Goal: Find specific page/section: Find specific page/section

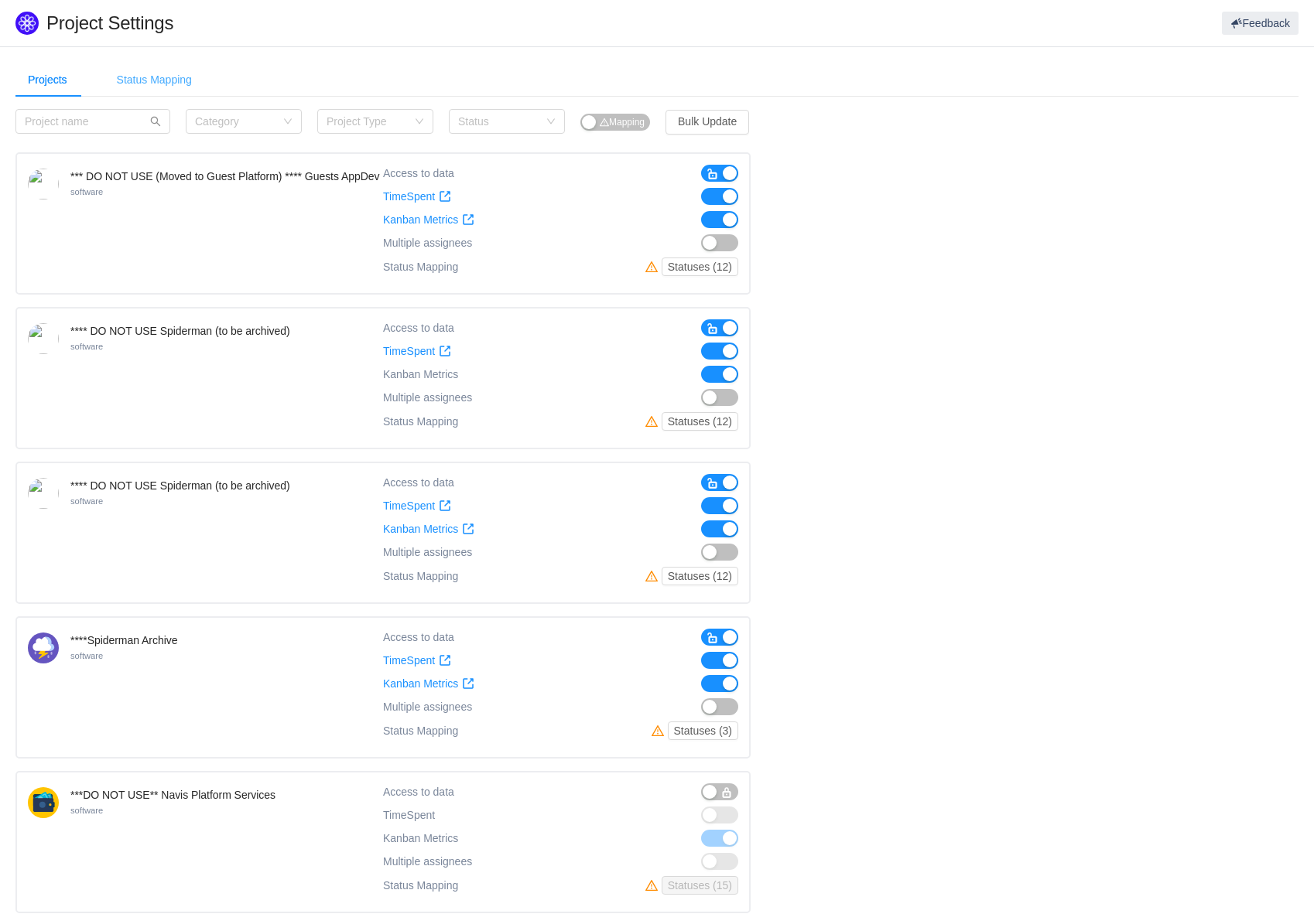
click at [162, 78] on div "Status Mapping" at bounding box center [154, 79] width 100 height 35
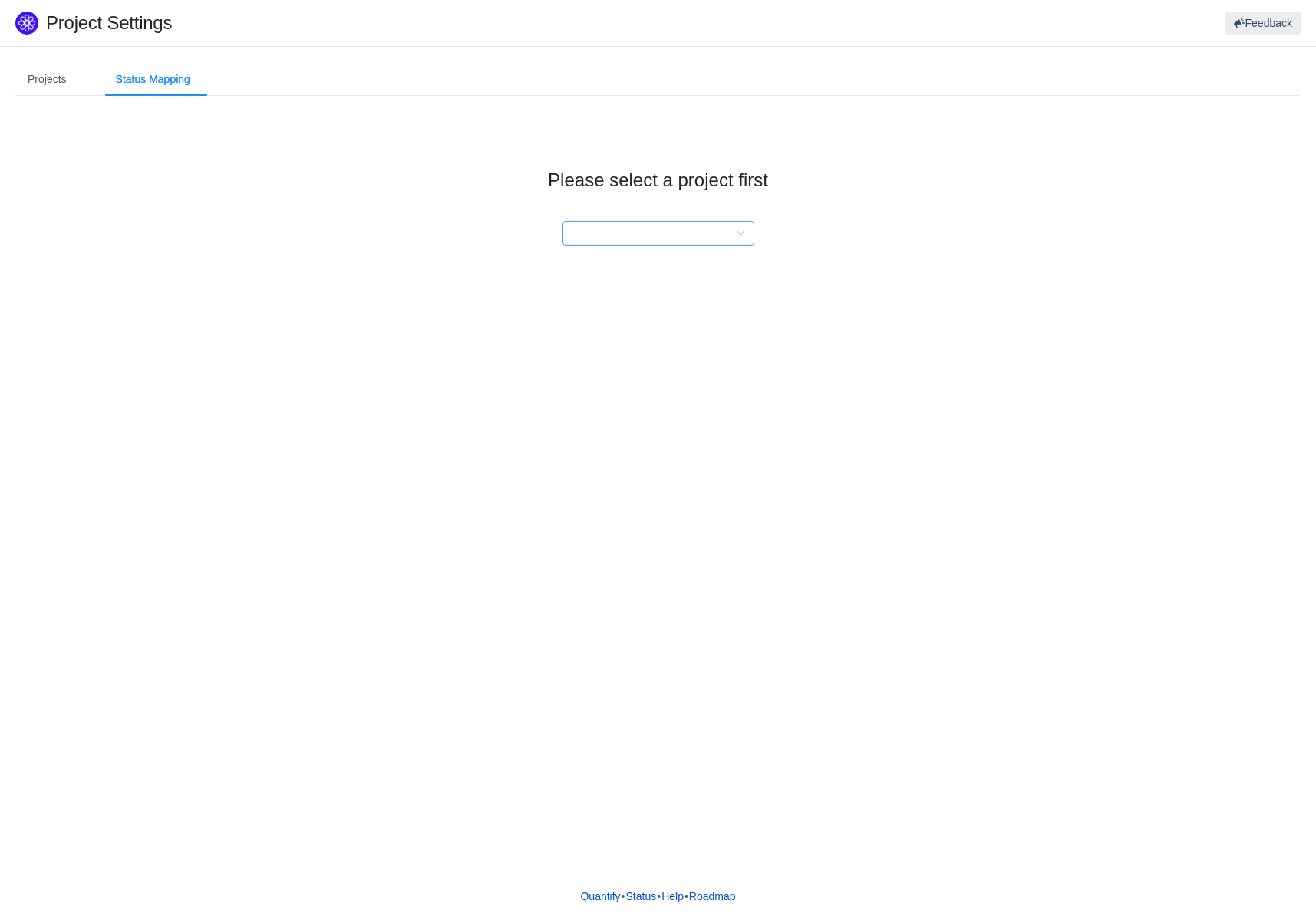
click at [629, 238] on div at bounding box center [653, 233] width 163 height 23
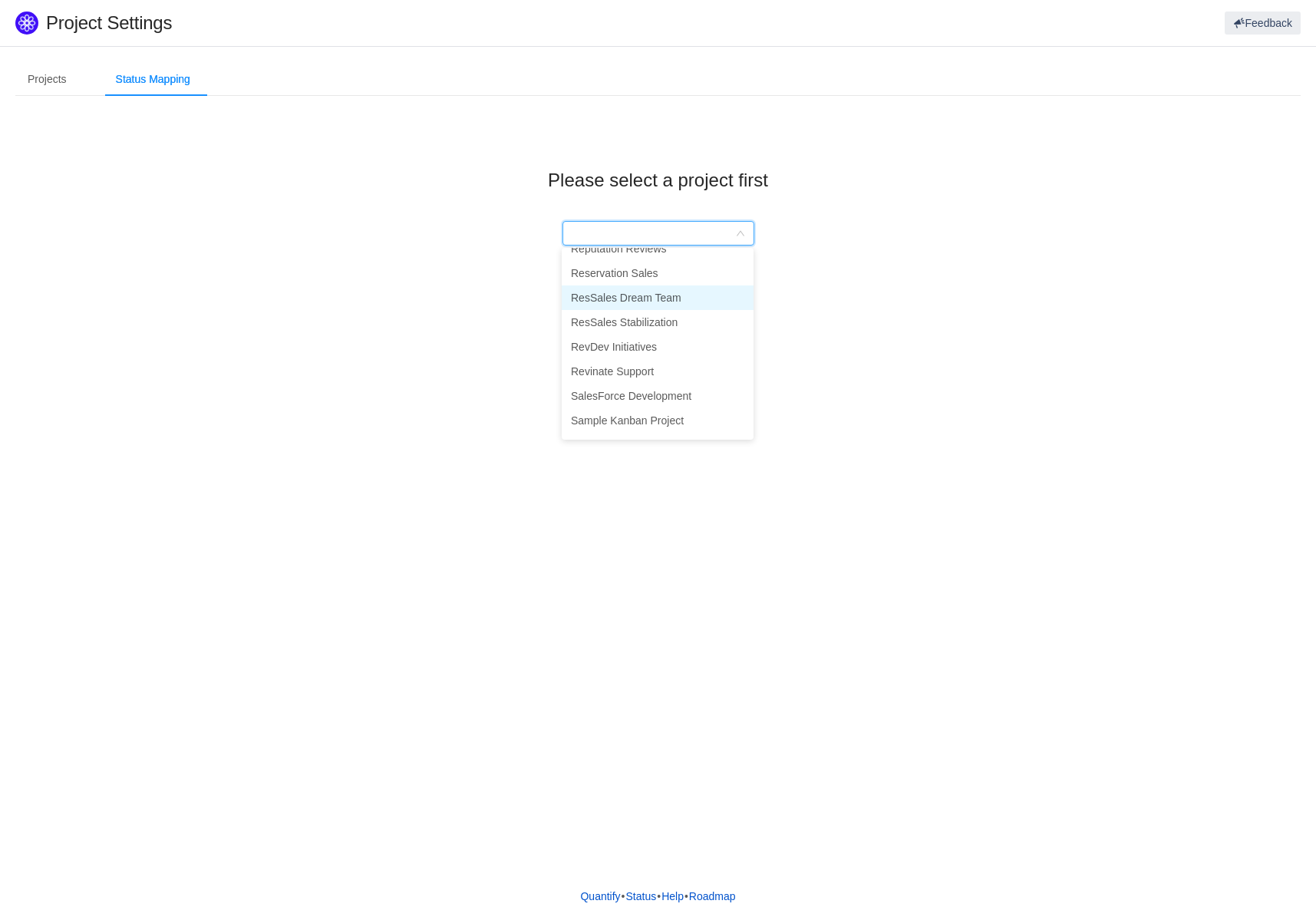
scroll to position [2021, 0]
click at [620, 289] on li "Reservation Sales" at bounding box center [658, 281] width 192 height 24
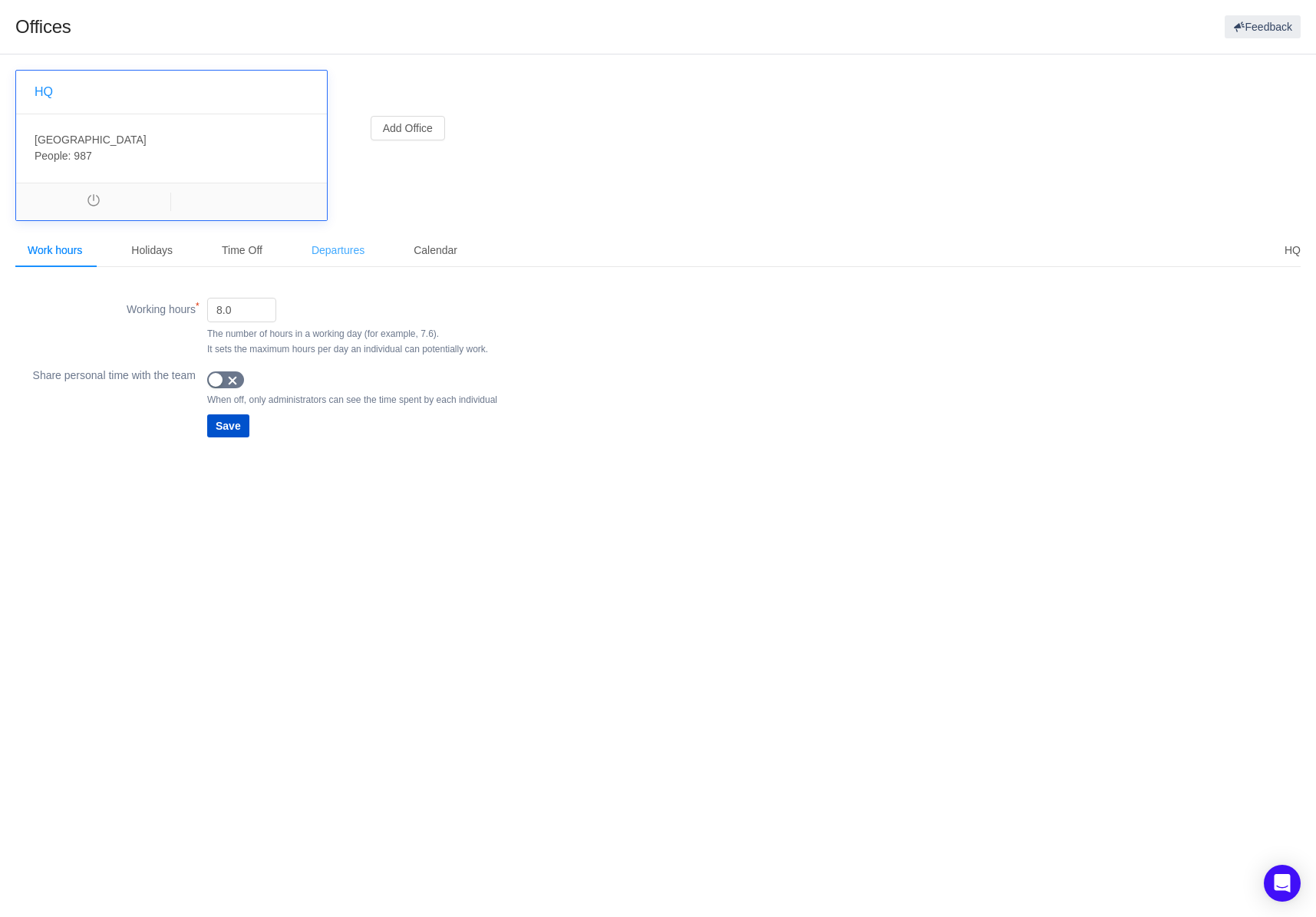
click at [338, 256] on div "Departures" at bounding box center [338, 250] width 78 height 34
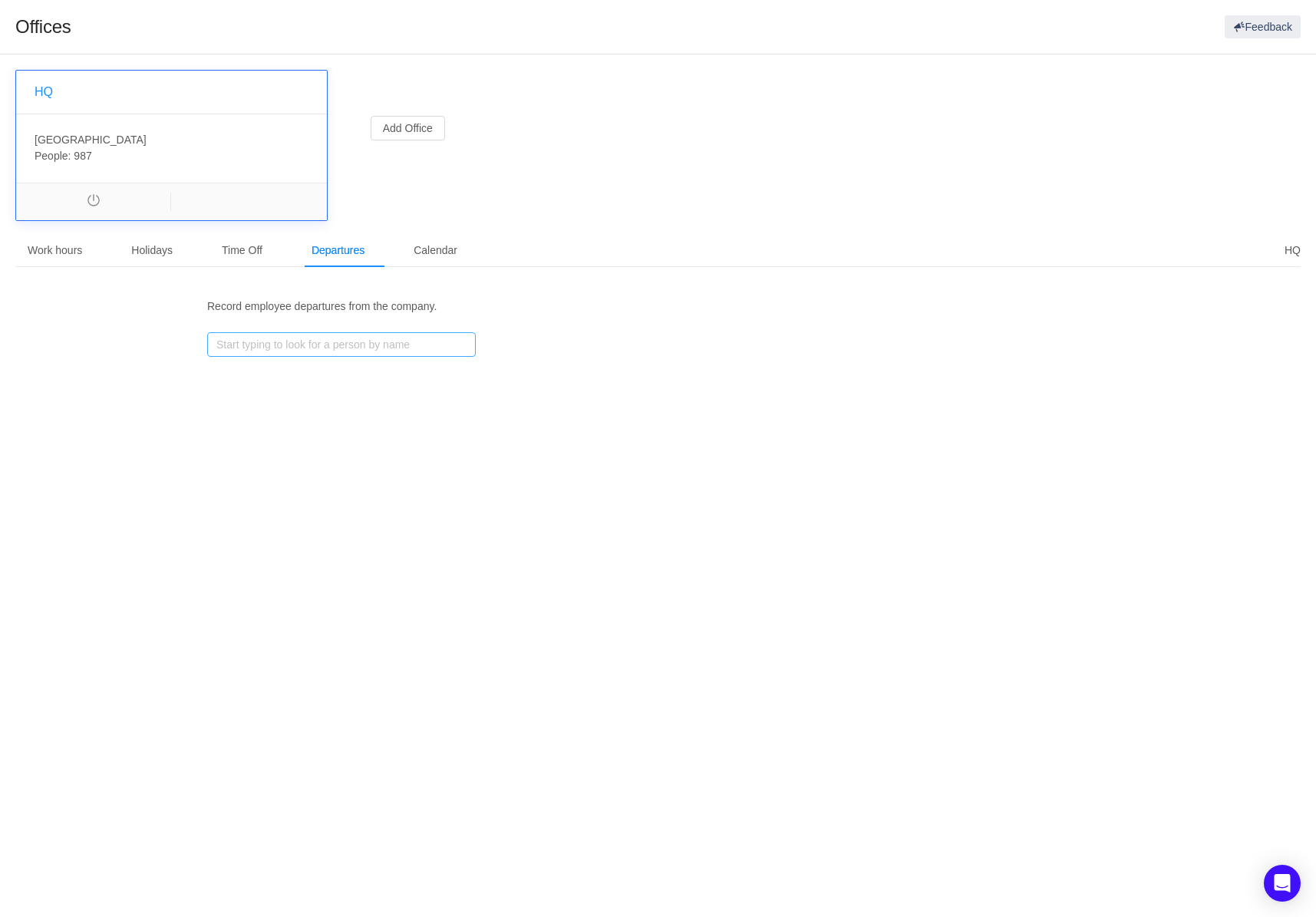
click at [330, 352] on div "Start typing to look for a person by name" at bounding box center [341, 345] width 250 height 23
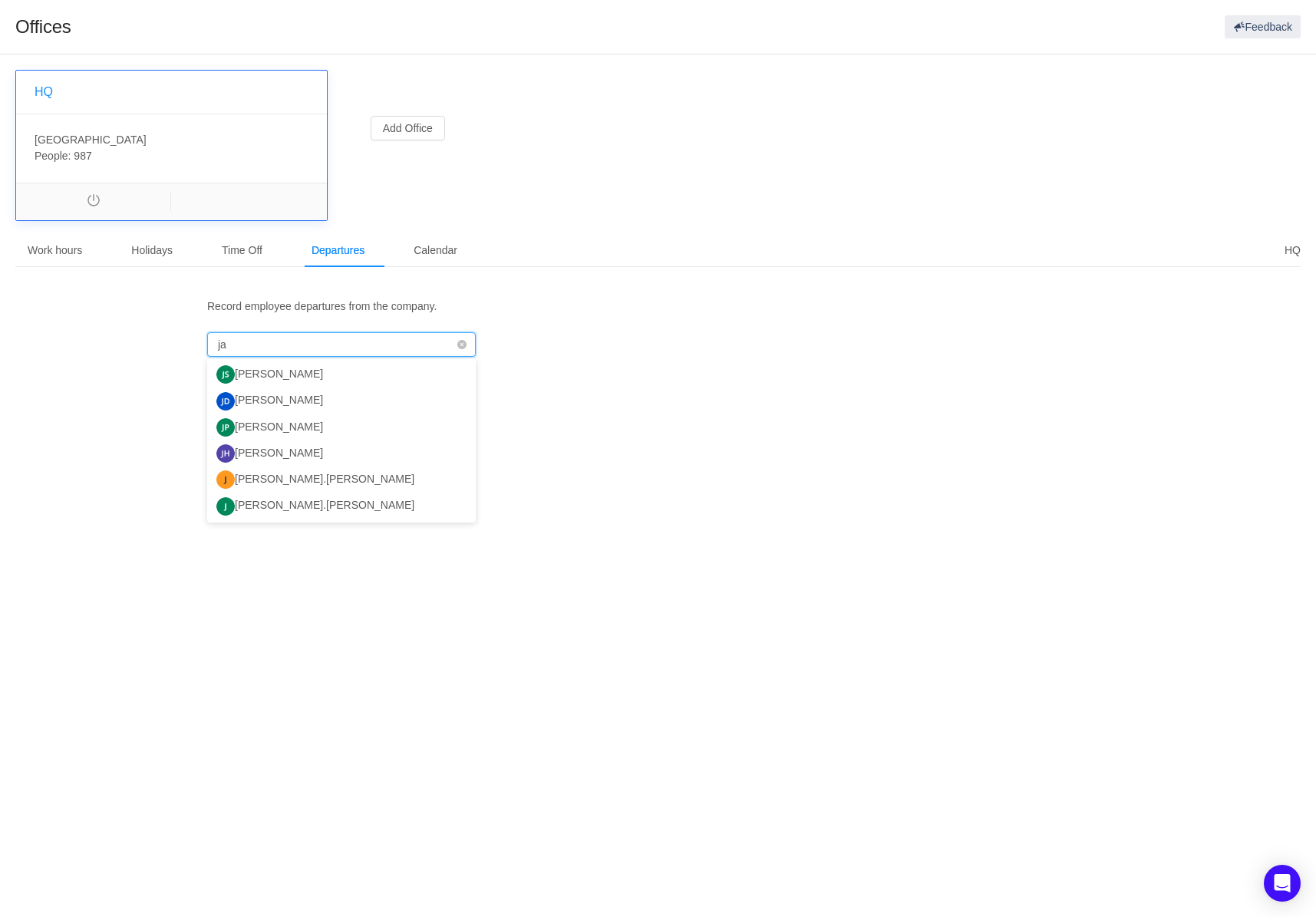
type input "j"
click at [882, 516] on body "Offices Feedback HQ [GEOGRAPHIC_DATA] , People: 987 Add Office HQ Work hours Ho…" at bounding box center [658, 458] width 1316 height 917
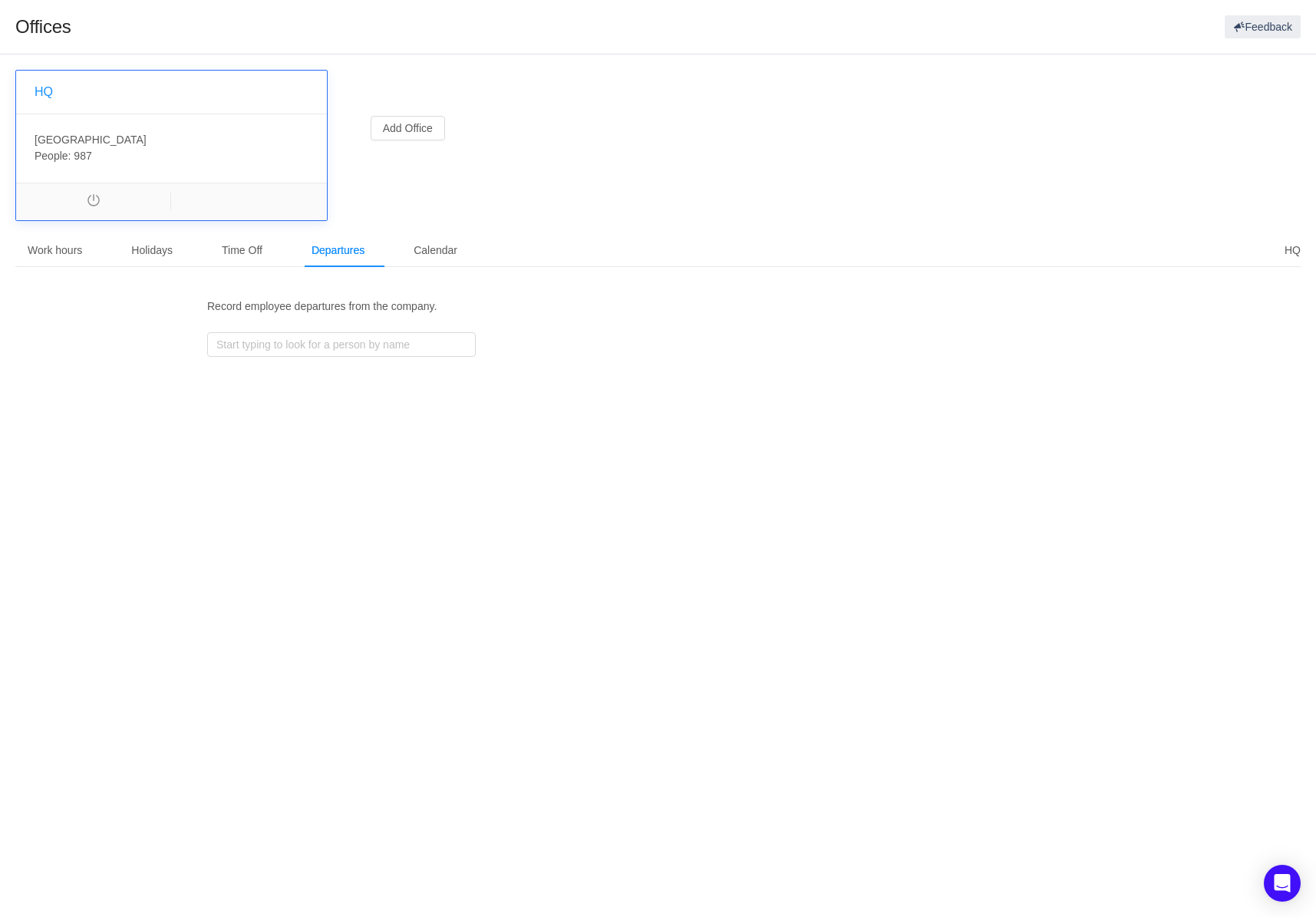
click at [101, 385] on body "Offices Feedback HQ [GEOGRAPHIC_DATA] , People: 987 Add Office HQ Work hours Ho…" at bounding box center [658, 458] width 1316 height 917
click at [45, 250] on div "Work hours" at bounding box center [54, 250] width 79 height 34
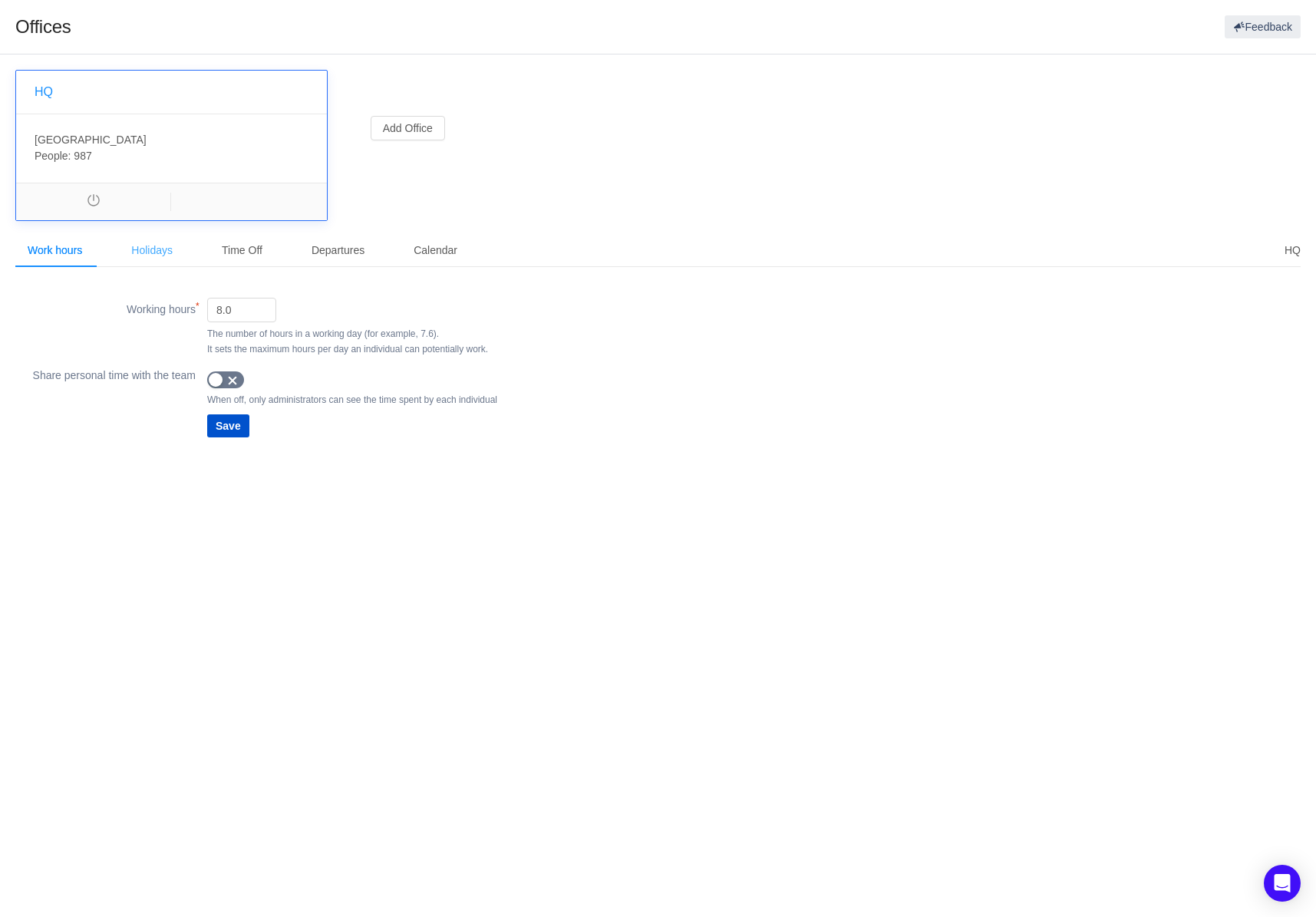
click at [140, 248] on div "Holidays" at bounding box center [151, 250] width 66 height 34
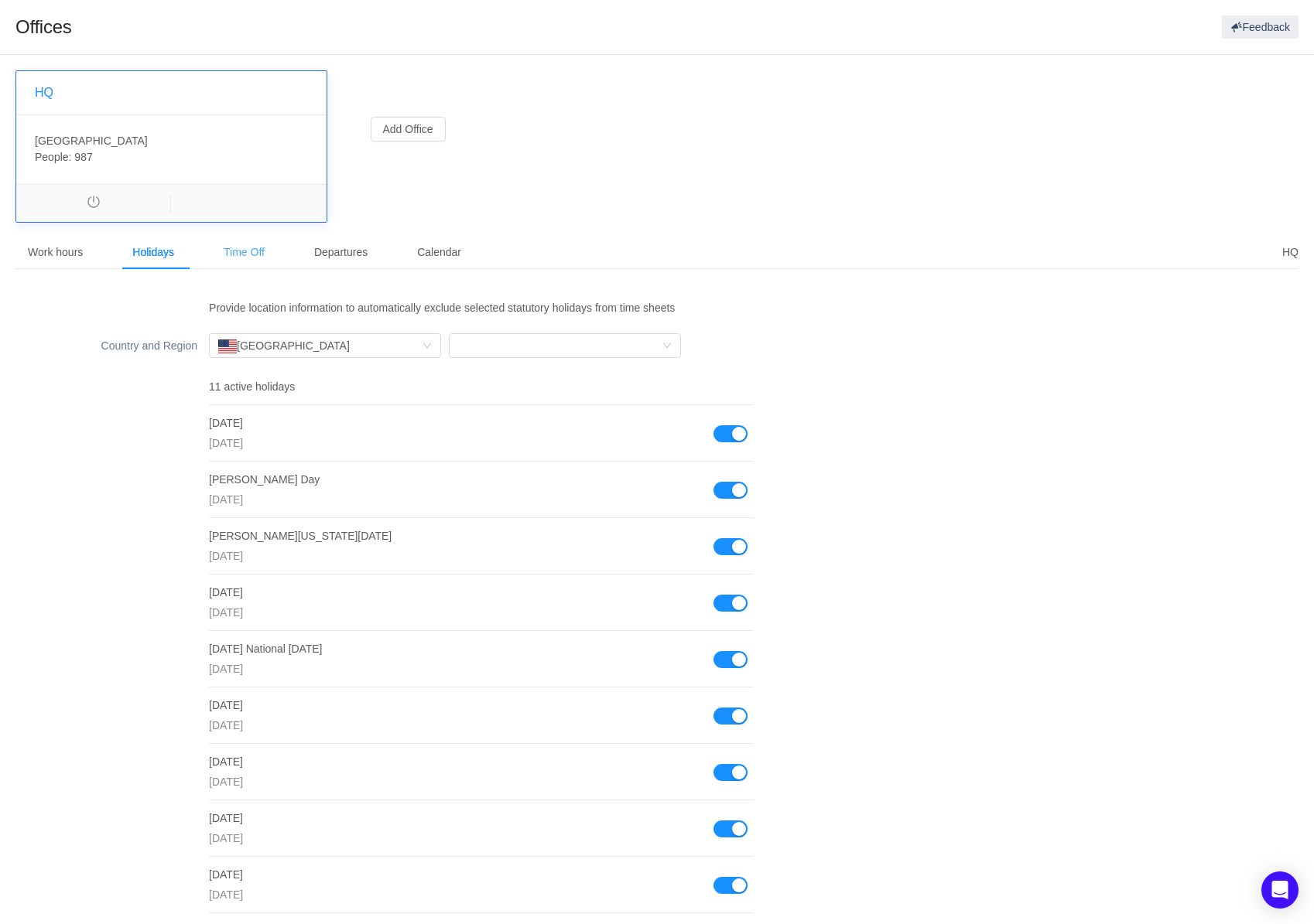
click at [240, 251] on div "Time Off" at bounding box center [244, 252] width 66 height 35
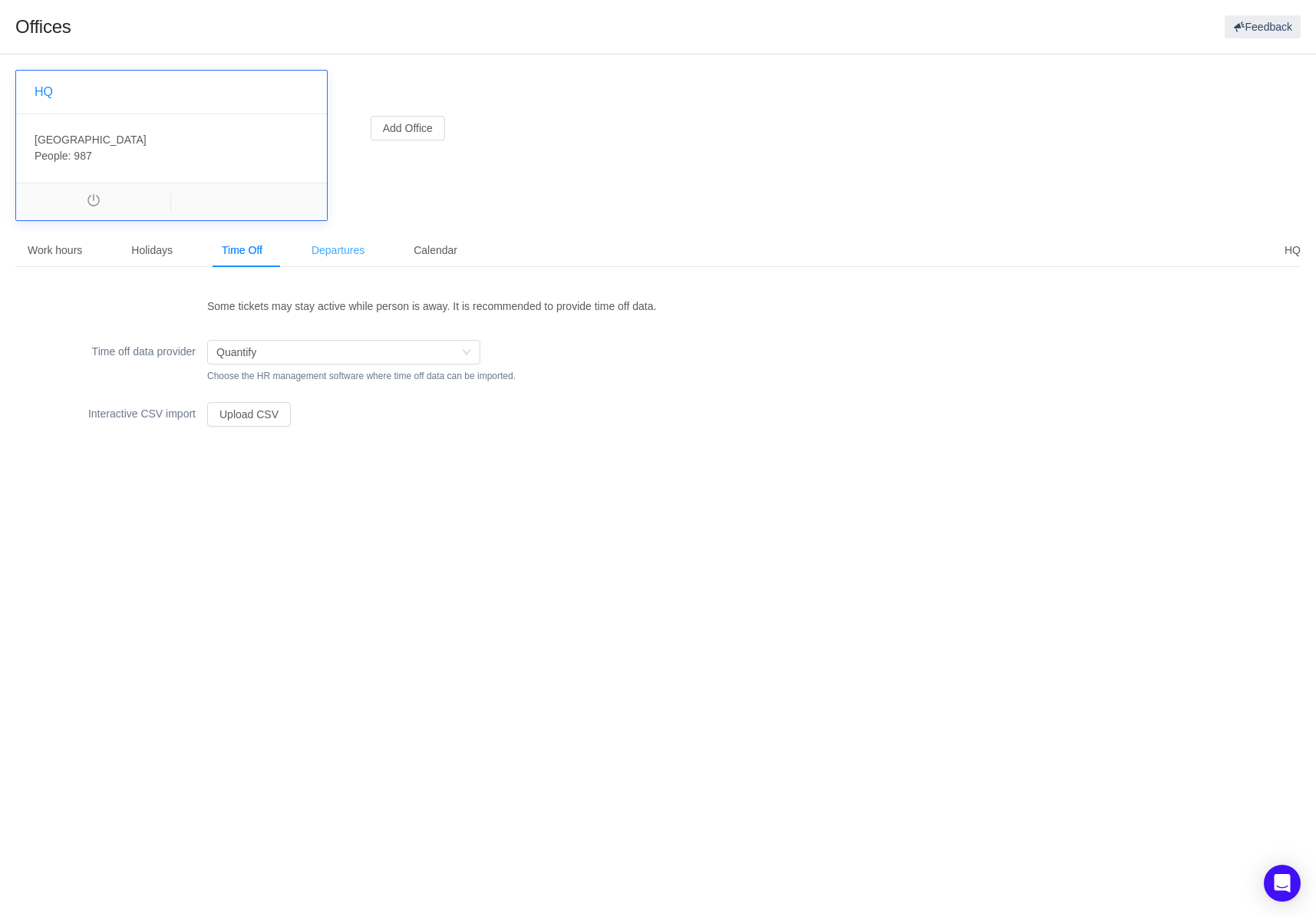
click at [346, 256] on div "Departures" at bounding box center [338, 250] width 78 height 34
click at [432, 256] on div "Calendar" at bounding box center [436, 250] width 69 height 34
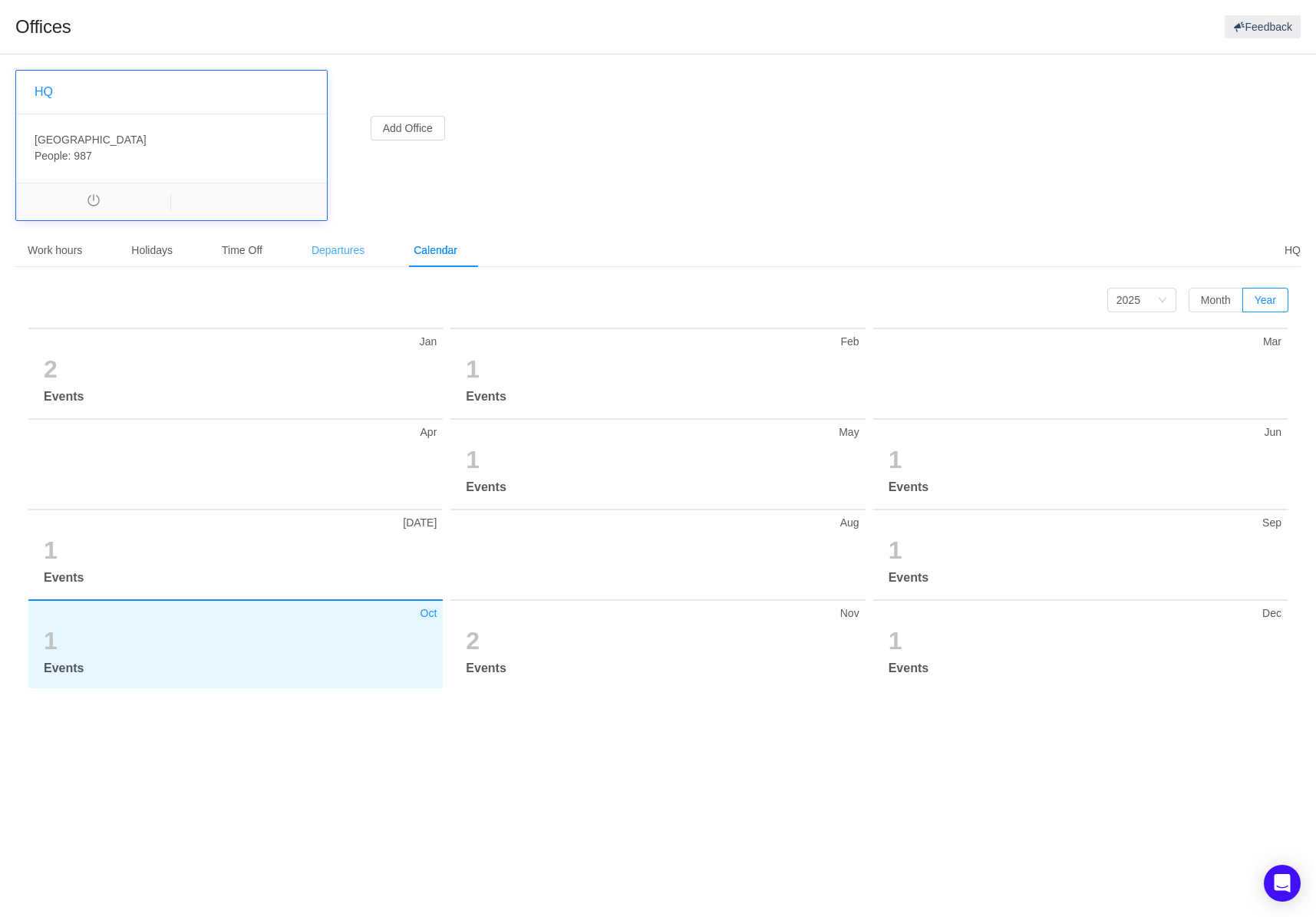
click at [334, 248] on div "Departures" at bounding box center [338, 250] width 78 height 34
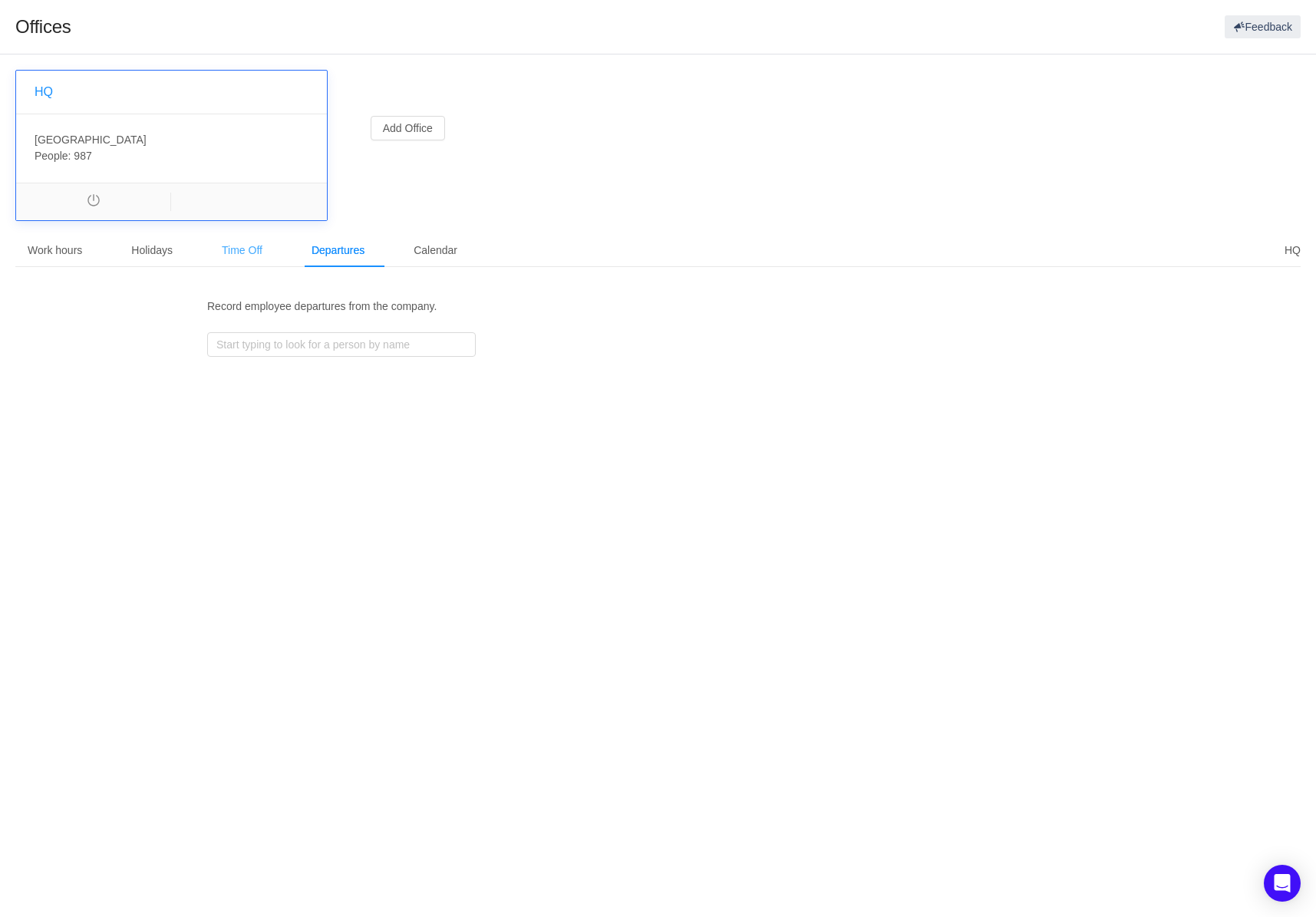
click at [252, 246] on div "Time Off" at bounding box center [242, 250] width 65 height 34
click at [167, 245] on div "Holidays" at bounding box center [151, 250] width 66 height 34
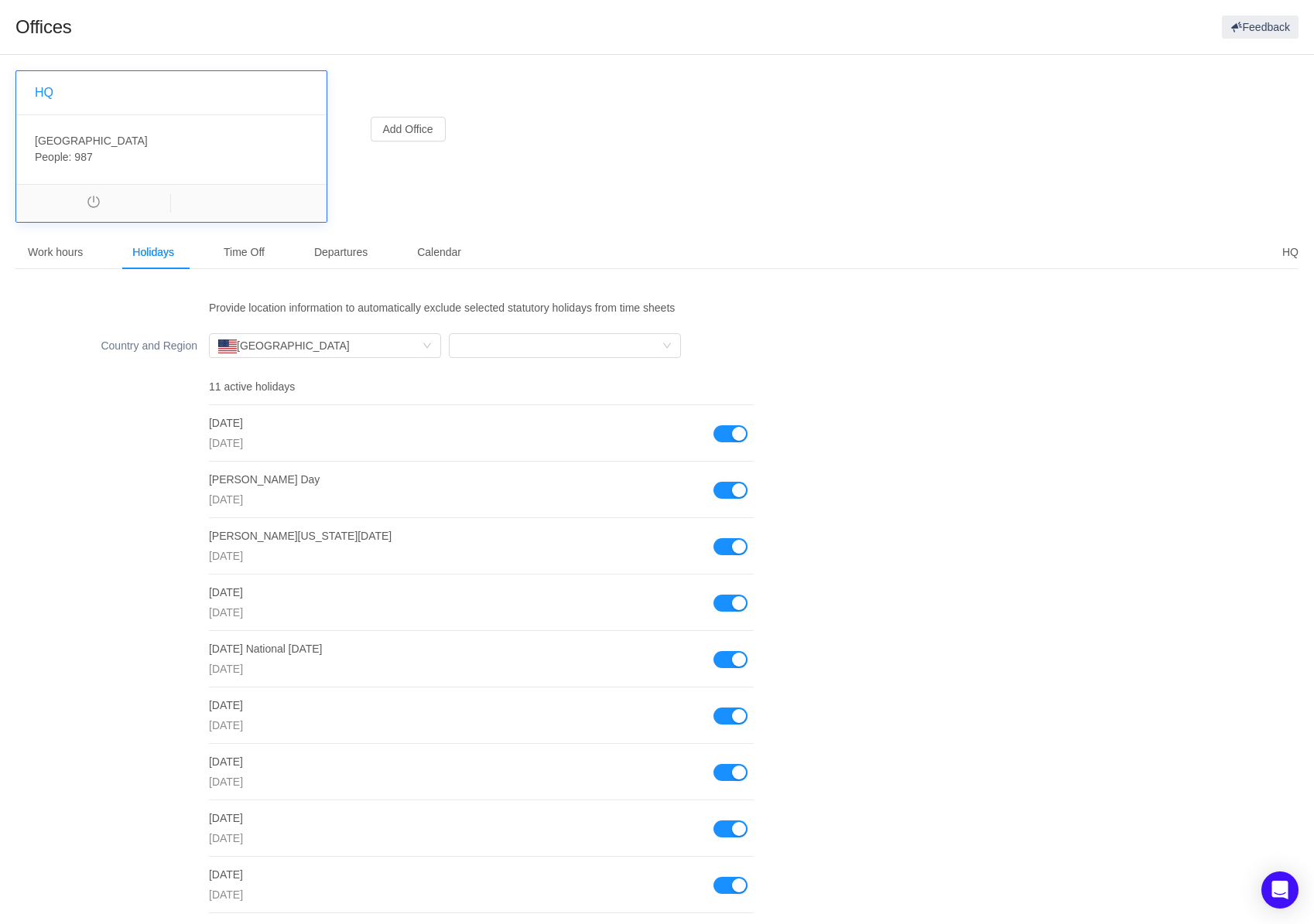
click at [75, 321] on div "Provide location information to automatically exclude selected statutory holida…" at bounding box center [656, 313] width 1283 height 33
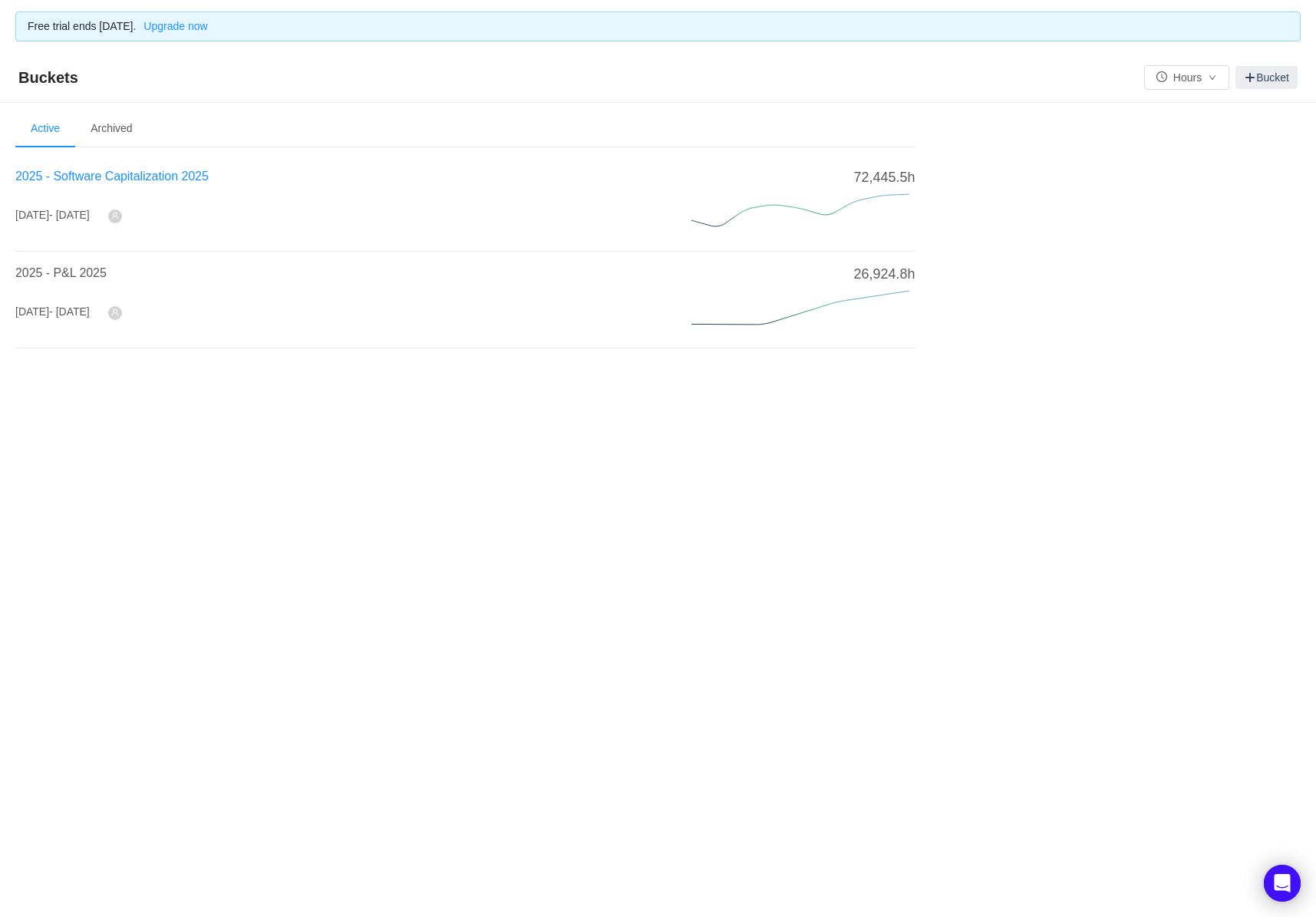
click at [180, 176] on span "2025 - Software Capitalization 2025" at bounding box center [111, 177] width 193 height 13
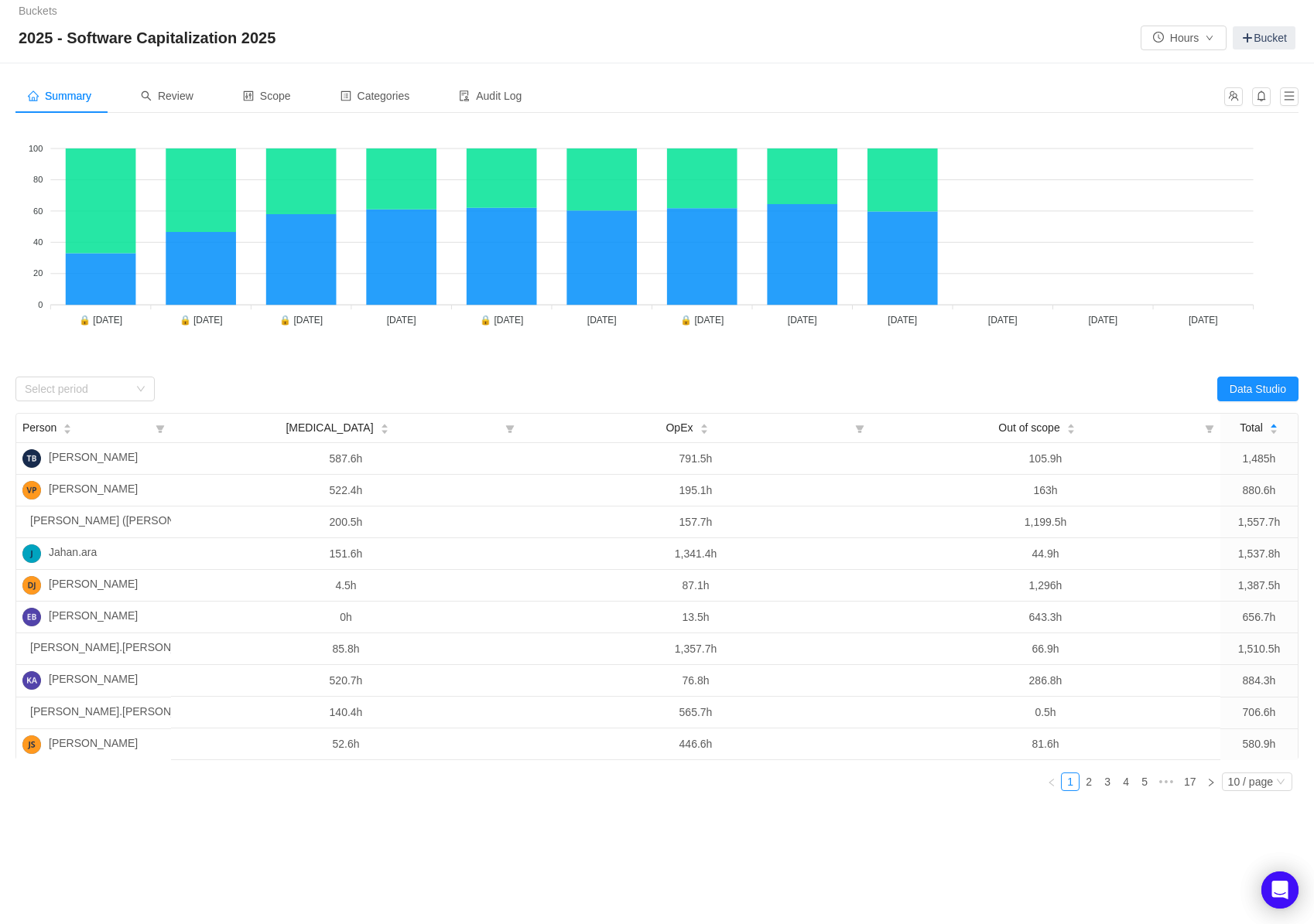
scroll to position [91, 0]
